Goal: Task Accomplishment & Management: Use online tool/utility

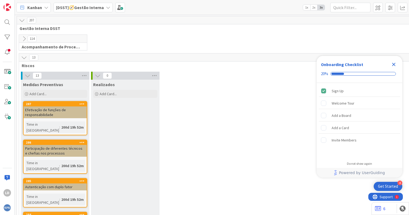
click at [393, 65] on icon "Close Checklist" at bounding box center [393, 64] width 3 height 3
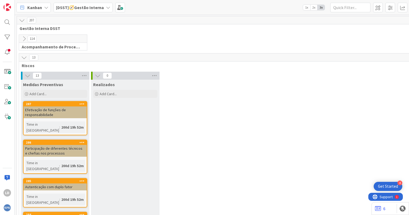
click at [106, 8] on icon at bounding box center [108, 7] width 4 height 4
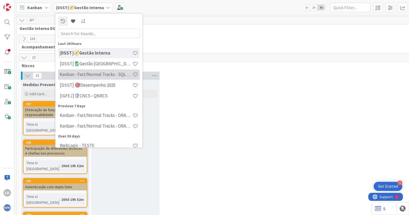
click at [109, 75] on h4 "Kanban - Fast/Normal Tracks - SQL SERVER" at bounding box center [96, 74] width 73 height 5
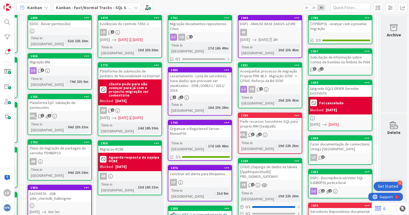
scroll to position [69, 69]
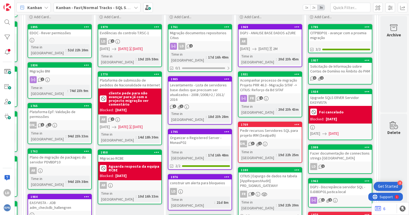
click at [264, 38] on div "AR" at bounding box center [269, 41] width 63 height 7
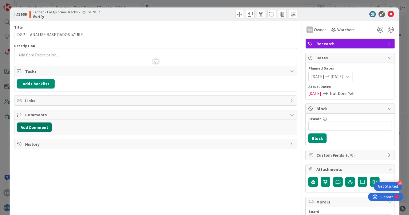
click at [40, 123] on button "Add Comment" at bounding box center [34, 128] width 35 height 10
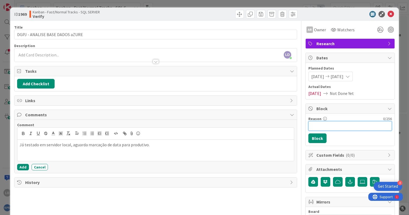
click at [314, 125] on input "Reason" at bounding box center [350, 126] width 84 height 10
click at [340, 126] on input "Aguarda marcação de execução produtivo" at bounding box center [350, 126] width 84 height 10
type input "Aguarda marcação data de execução produtivo"
click at [317, 137] on button "Block" at bounding box center [317, 139] width 18 height 10
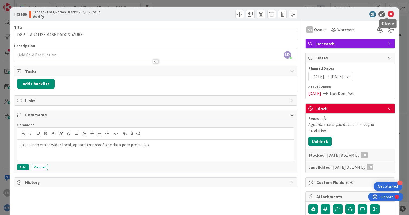
click at [389, 15] on icon at bounding box center [391, 14] width 6 height 6
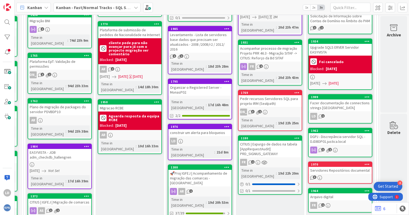
scroll to position [123, 69]
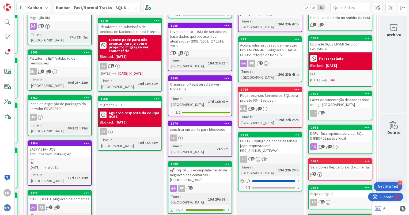
click at [260, 44] on div "Acompanhar processo de migração Projeto PRR 46.3 - Migração SITAF -> CITIUS: Re…" at bounding box center [269, 50] width 63 height 17
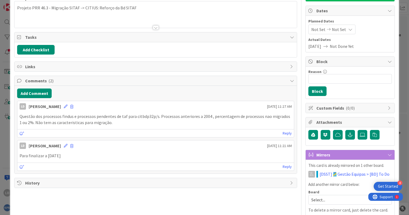
scroll to position [54, 0]
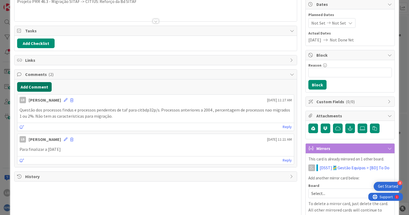
click at [35, 86] on button "Add Comment" at bounding box center [34, 87] width 35 height 10
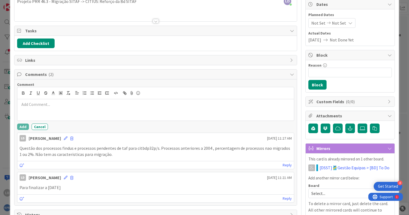
scroll to position [0, 0]
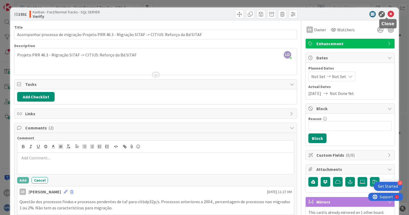
click at [388, 13] on icon at bounding box center [391, 14] width 6 height 6
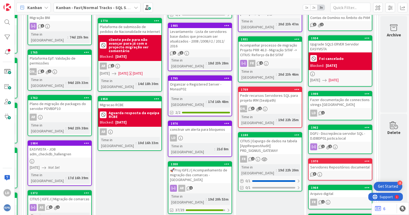
click at [203, 167] on div "🚀Proj IGFEJ | Acompanhamento de migração das comarcas - [GEOGRAPHIC_DATA]" at bounding box center [199, 175] width 63 height 17
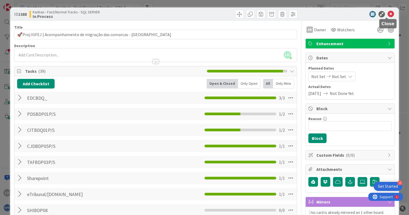
click at [388, 13] on icon at bounding box center [391, 14] width 6 height 6
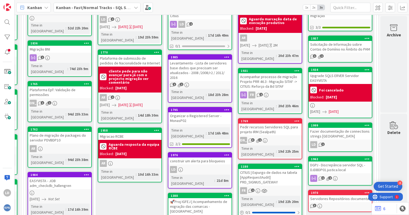
scroll to position [123, 69]
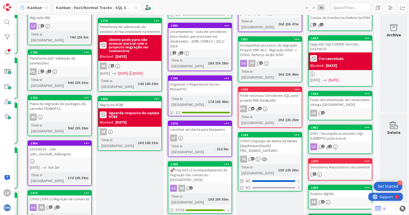
click at [190, 167] on div "🚀Proj IGFEJ | Acompanhamento de migração das comarcas - [GEOGRAPHIC_DATA]" at bounding box center [199, 175] width 63 height 17
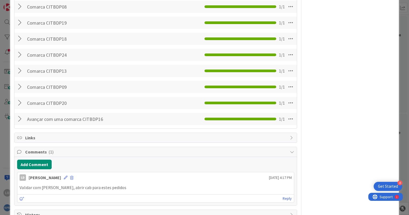
scroll to position [711, 0]
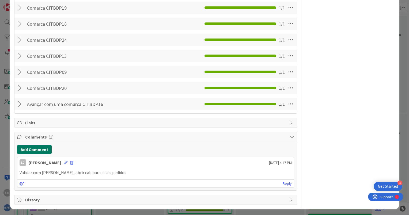
click at [40, 147] on button "Add Comment" at bounding box center [34, 150] width 35 height 10
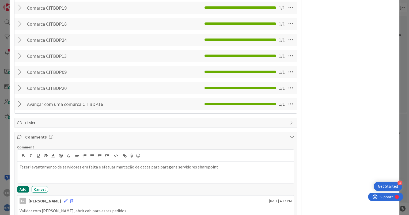
click at [20, 187] on button "Add" at bounding box center [23, 189] width 12 height 6
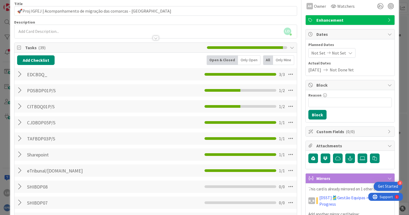
scroll to position [0, 0]
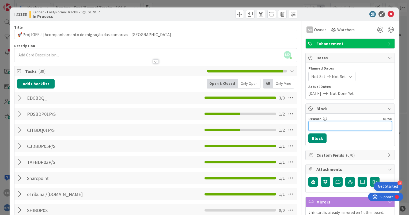
click at [317, 127] on input "Reason" at bounding box center [350, 126] width 84 height 10
type input "A"
type input "M"
type input "Efetuar cab para passagem de sharepoints"
click at [315, 137] on button "Block" at bounding box center [317, 139] width 18 height 10
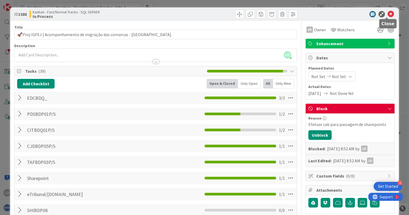
click at [388, 16] on icon at bounding box center [391, 14] width 6 height 6
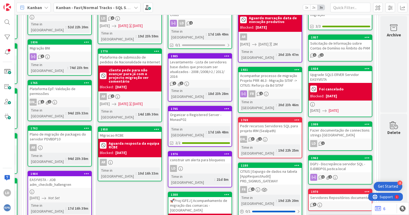
scroll to position [69, 69]
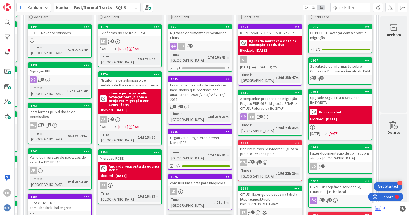
click at [201, 33] on div "Migração documentos repositorios Citius" at bounding box center [199, 35] width 63 height 12
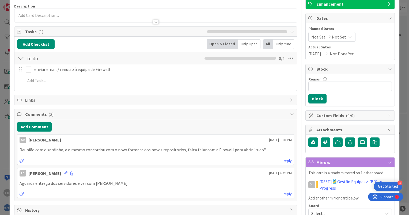
scroll to position [80, 0]
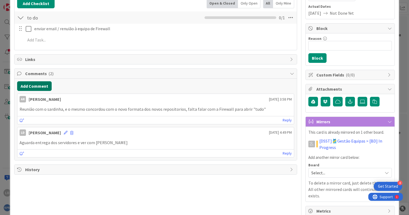
click at [37, 85] on button "Add Comment" at bounding box center [34, 86] width 35 height 10
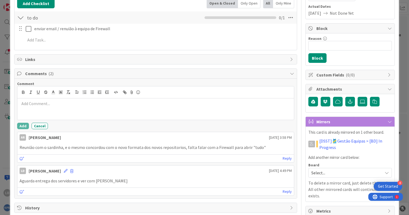
click at [83, 127] on div "Add Cancel" at bounding box center [155, 126] width 277 height 6
click at [33, 123] on button "Cancel" at bounding box center [40, 126] width 16 height 6
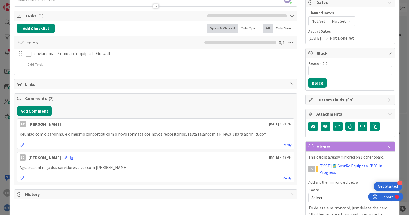
scroll to position [0, 0]
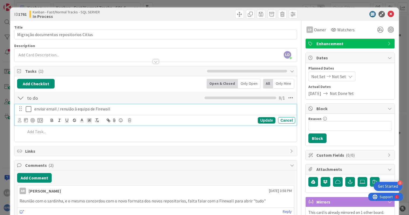
click at [27, 110] on icon at bounding box center [29, 109] width 6 height 6
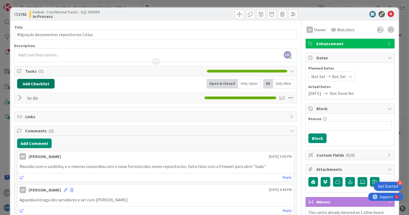
click at [30, 84] on button "Add Checklist" at bounding box center [35, 84] width 37 height 10
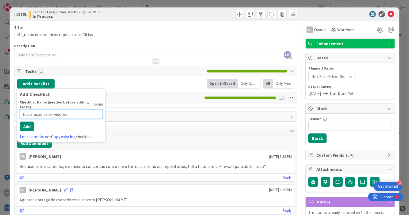
click at [77, 109] on input "Instalação de servidores" at bounding box center [61, 114] width 83 height 10
paste input "CITBDCR05.justica.local"
click at [101, 109] on input "Instalação de servidores CITBDCR05.justica.local e" at bounding box center [61, 114] width 83 height 10
click at [102, 115] on input "Instalação de servidores CITBDCR05.justica.local e" at bounding box center [61, 114] width 83 height 10
click at [100, 115] on input "Instalação de servidores CITBDCR05.justica.local e" at bounding box center [61, 114] width 83 height 10
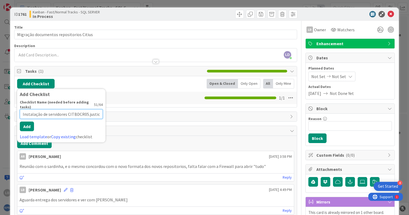
click at [100, 114] on input "Instalação de servidores CITBDCR05.justica.local e" at bounding box center [61, 114] width 83 height 10
paste input "CITBDPR105"
type input "Instalação de servidores CITBDCR05.justica e CITBDPR105.local e"
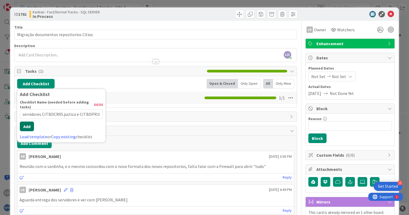
click at [26, 128] on button "Add" at bounding box center [27, 127] width 14 height 10
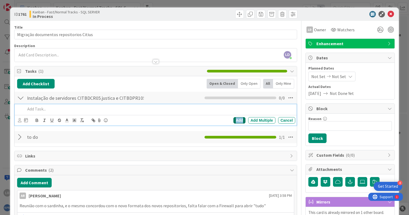
click at [236, 120] on div "Add" at bounding box center [239, 120] width 12 height 6
click at [33, 111] on p at bounding box center [159, 109] width 268 height 6
click at [233, 119] on div "Add" at bounding box center [239, 120] width 12 height 6
click at [75, 111] on p at bounding box center [159, 109] width 268 height 6
click at [92, 106] on p "Instalação de servidores com 41T" at bounding box center [159, 109] width 268 height 6
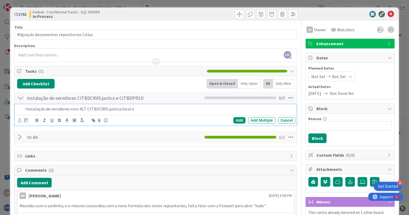
click at [168, 108] on p "Instalação de servidores com 41T CITBDCR05.justica.local e" at bounding box center [159, 109] width 268 height 6
click at [238, 118] on div "Add" at bounding box center [239, 120] width 12 height 6
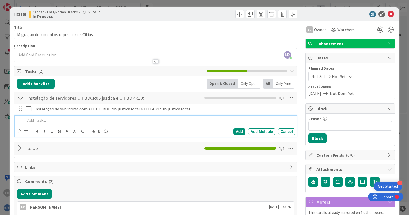
click at [45, 122] on p at bounding box center [159, 120] width 268 height 6
click at [31, 53] on div "LD [PERSON_NAME] joined 2 m ago" at bounding box center [155, 54] width 282 height 13
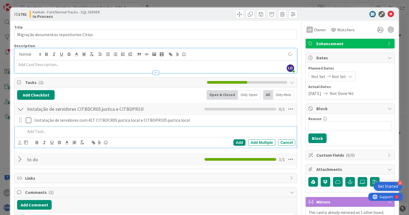
click at [32, 132] on p at bounding box center [159, 131] width 268 height 6
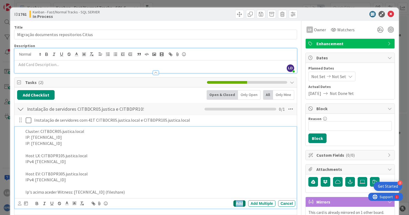
click at [233, 202] on div "Add" at bounding box center [239, 203] width 12 height 6
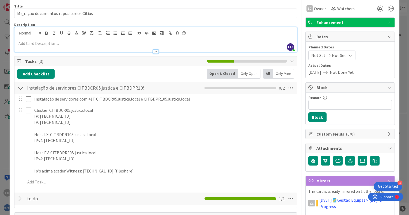
scroll to position [54, 0]
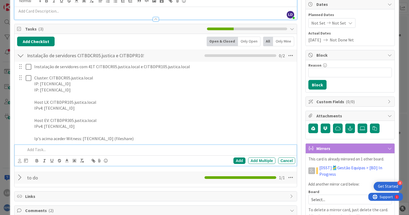
click at [39, 151] on p at bounding box center [159, 150] width 268 height 6
click at [235, 161] on div "Add" at bounding box center [239, 161] width 12 height 6
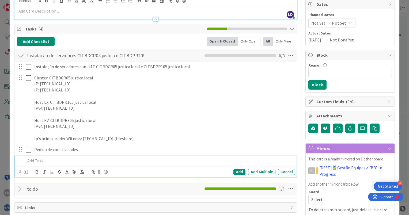
click at [51, 164] on div at bounding box center [159, 160] width 272 height 9
click at [234, 172] on div "Add" at bounding box center [239, 172] width 12 height 6
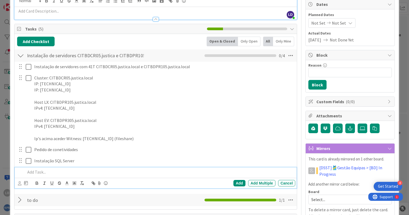
click at [45, 171] on p at bounding box center [159, 172] width 268 height 6
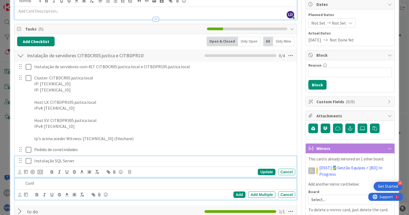
click at [82, 160] on div "Instalação SQL Server Update Cancel" at bounding box center [156, 166] width 282 height 21
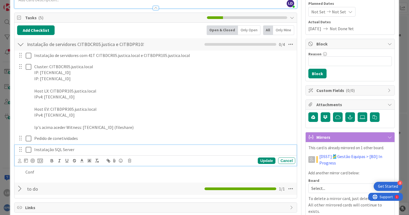
click at [111, 149] on p "Instalação SQL Server" at bounding box center [163, 150] width 259 height 6
click at [263, 159] on div "Update" at bounding box center [266, 161] width 17 height 6
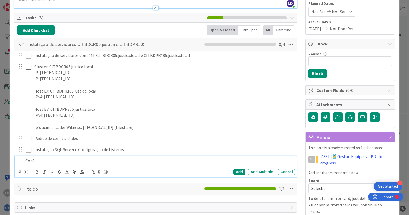
click at [40, 163] on p "Conf" at bounding box center [159, 161] width 268 height 6
click at [236, 170] on div "Add" at bounding box center [239, 172] width 12 height 6
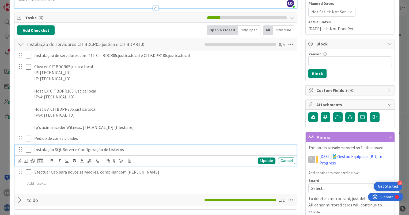
click at [100, 149] on p "Instalação SQL Server e Configuração de Listerns" at bounding box center [163, 150] width 259 height 6
drag, startPoint x: 91, startPoint y: 149, endPoint x: 73, endPoint y: 150, distance: 18.2
click at [73, 150] on p "Instalação SQL Server e Configuração de Listerns" at bounding box center [163, 150] width 259 height 6
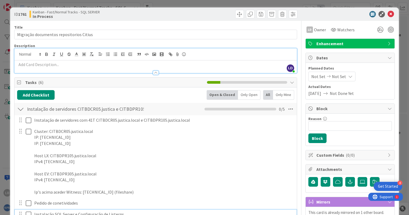
scroll to position [0, 0]
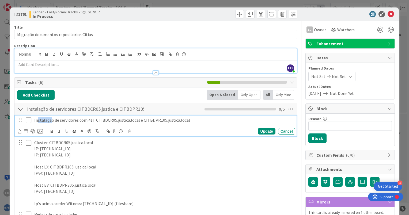
drag, startPoint x: 51, startPoint y: 120, endPoint x: 38, endPoint y: 120, distance: 13.1
click at [38, 120] on p "Instalação de servidores com 41T CITBDCR05.justica.local e CITBDPR105.justica.l…" at bounding box center [163, 120] width 259 height 6
click at [61, 123] on div "Instalação de servidores com 41T CITBDCR05.justica.local e CITBDPR105.justica.l…" at bounding box center [163, 120] width 263 height 9
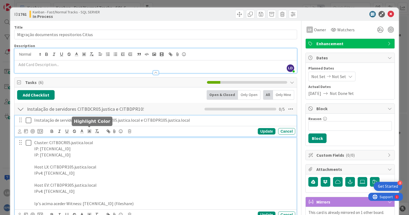
click at [87, 140] on p "Cluster: CITBDCR05.justica.local" at bounding box center [163, 143] width 259 height 6
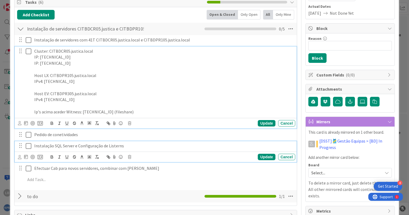
click at [96, 145] on p "Instalação SQL Server e Configuração de Listerns" at bounding box center [163, 146] width 259 height 6
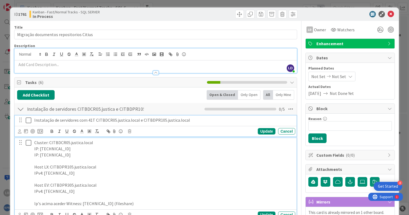
drag, startPoint x: 43, startPoint y: 119, endPoint x: 55, endPoint y: 156, distance: 39.3
click at [55, 156] on p "IP: [TECHNICAL_ID]" at bounding box center [163, 155] width 259 height 6
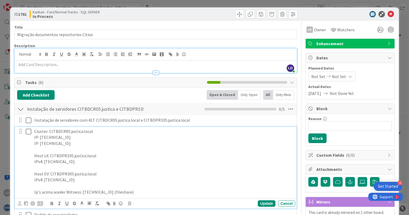
click at [20, 109] on div at bounding box center [20, 109] width 7 height 10
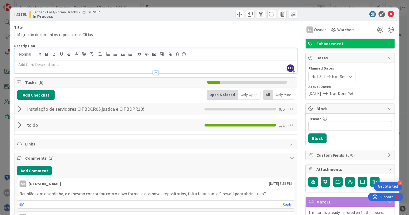
click at [20, 108] on div at bounding box center [20, 109] width 7 height 10
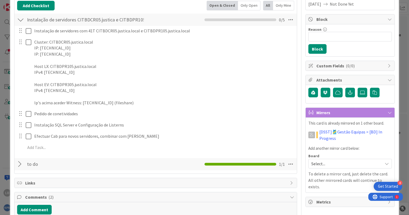
scroll to position [54, 0]
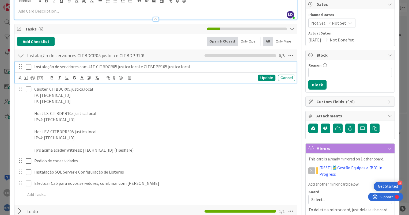
click at [26, 66] on icon at bounding box center [29, 67] width 6 height 6
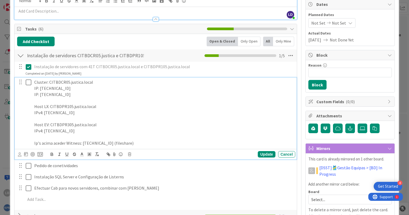
click at [29, 80] on icon at bounding box center [29, 82] width 6 height 6
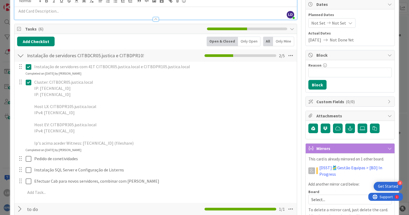
click at [23, 57] on div at bounding box center [20, 56] width 7 height 10
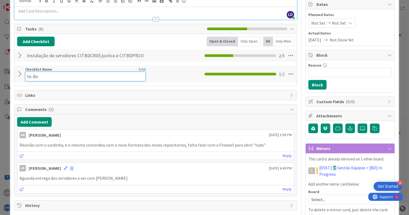
click at [48, 74] on input "to do" at bounding box center [85, 77] width 120 height 10
type input "t"
type input "Reunião preparatória Projecto"
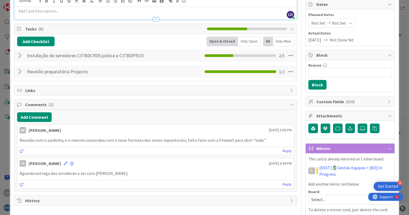
click at [177, 85] on div "Title 39 / 128 Migração documentos repositorios Citius Description LD [PERSON_N…" at bounding box center [155, 105] width 283 height 276
click at [287, 72] on icon at bounding box center [291, 72] width 10 height 10
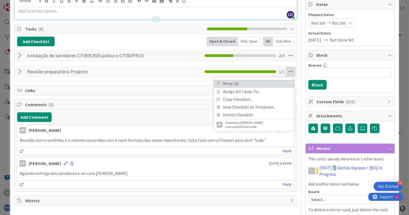
click at [244, 86] on link "Move Up" at bounding box center [254, 84] width 80 height 8
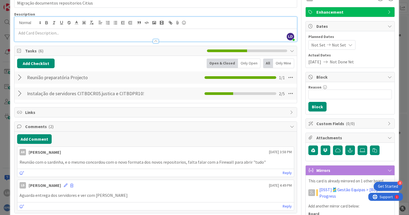
scroll to position [0, 0]
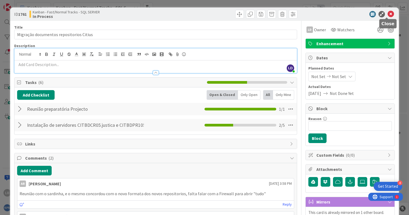
click at [388, 13] on icon at bounding box center [391, 14] width 6 height 6
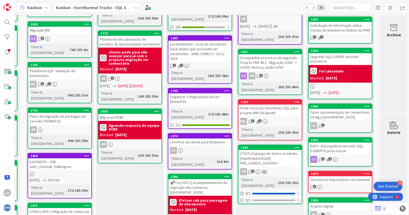
scroll to position [123, 69]
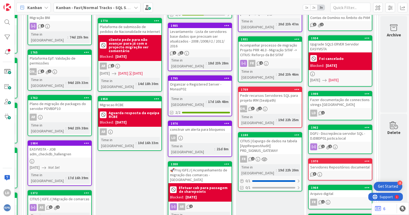
click at [198, 28] on div "Levantamento - Lista de servidores base dados que precisam ser atualizados - 20…" at bounding box center [199, 38] width 63 height 21
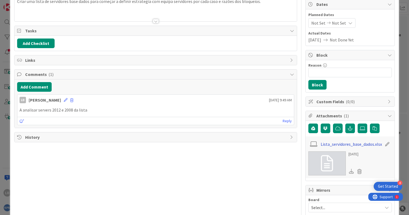
click at [344, 143] on link "Lista_servidores_base_dados.xlsx" at bounding box center [351, 144] width 61 height 6
